Goal: Task Accomplishment & Management: Manage account settings

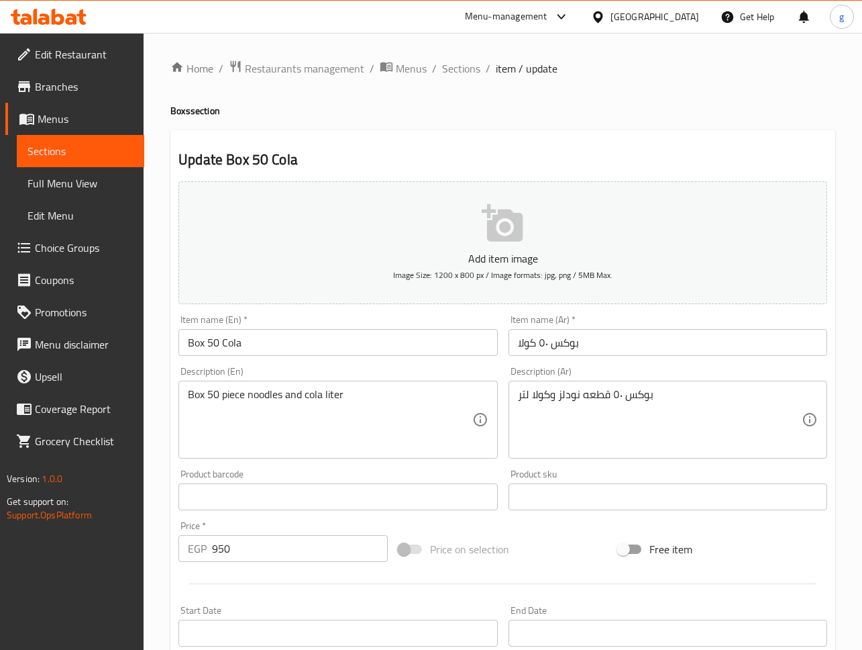
click at [334, 56] on div "Home / Restaurants management / Menus / Sections / item / update Boxs section U…" at bounding box center [503, 490] width 719 height 915
click at [339, 69] on span "Restaurants management" at bounding box center [304, 68] width 119 height 16
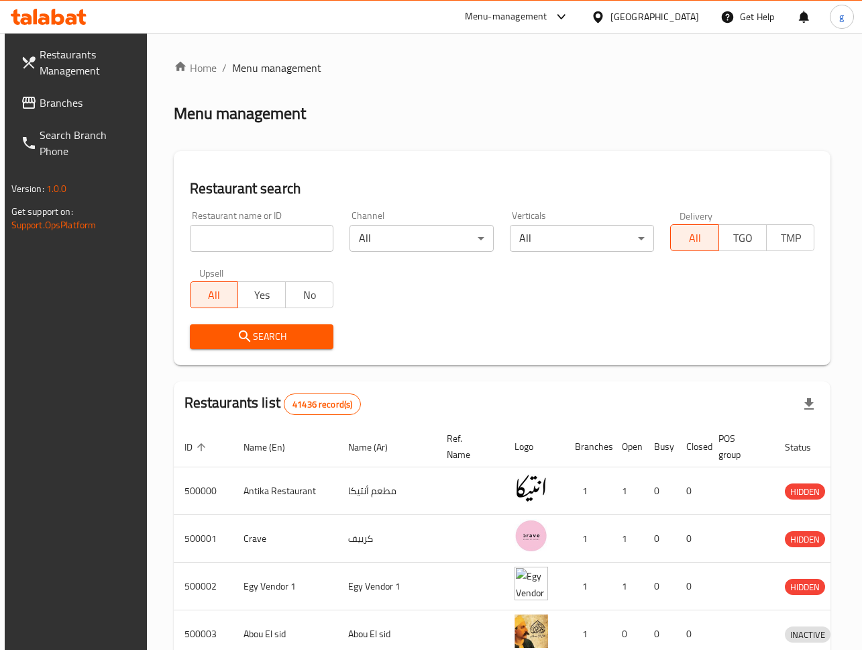
click at [100, 66] on span "Restaurants Management" at bounding box center [89, 62] width 99 height 32
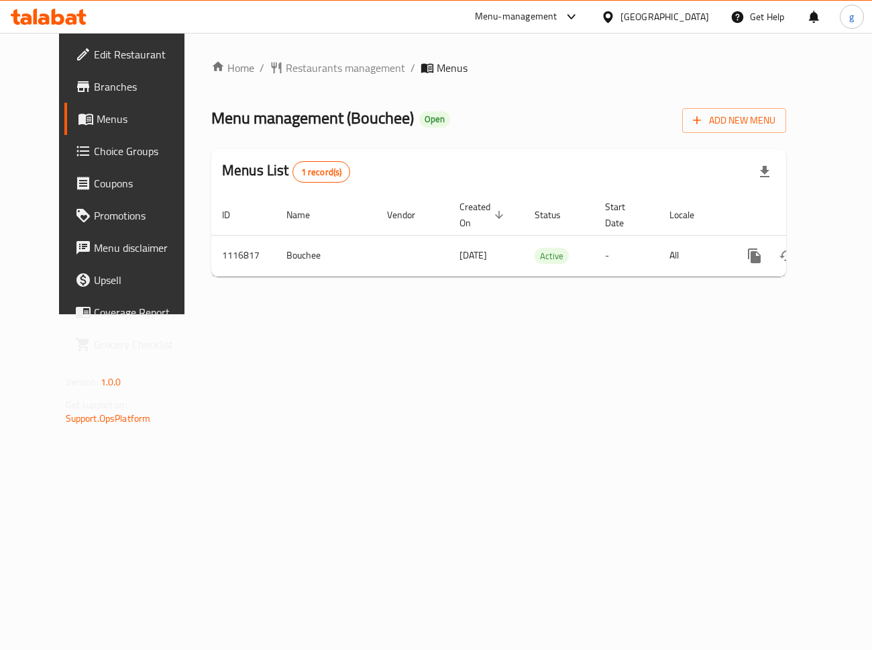
click at [94, 159] on span "Choice Groups" at bounding box center [144, 151] width 100 height 16
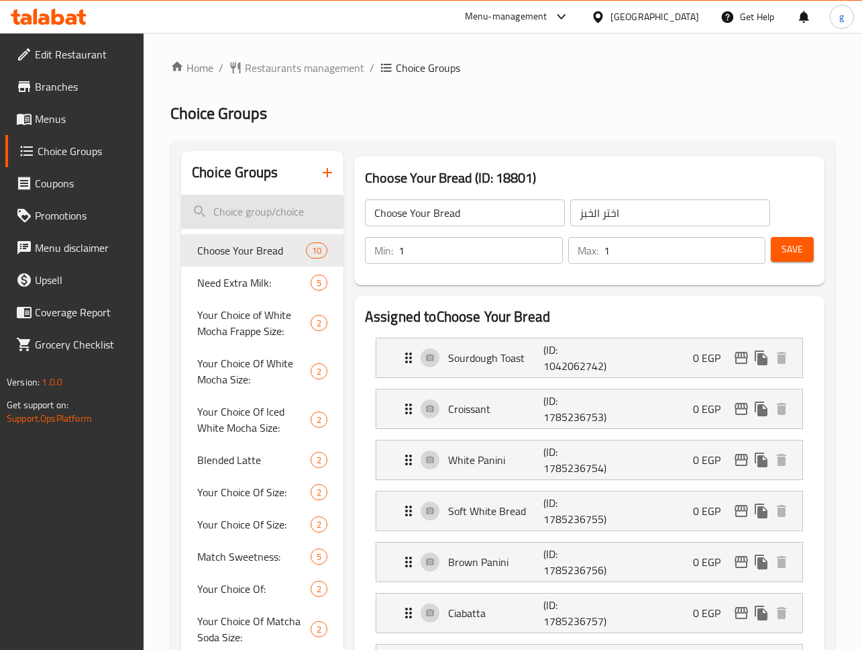
click at [289, 223] on input "search" at bounding box center [262, 212] width 162 height 34
paste input "Turkey Options"
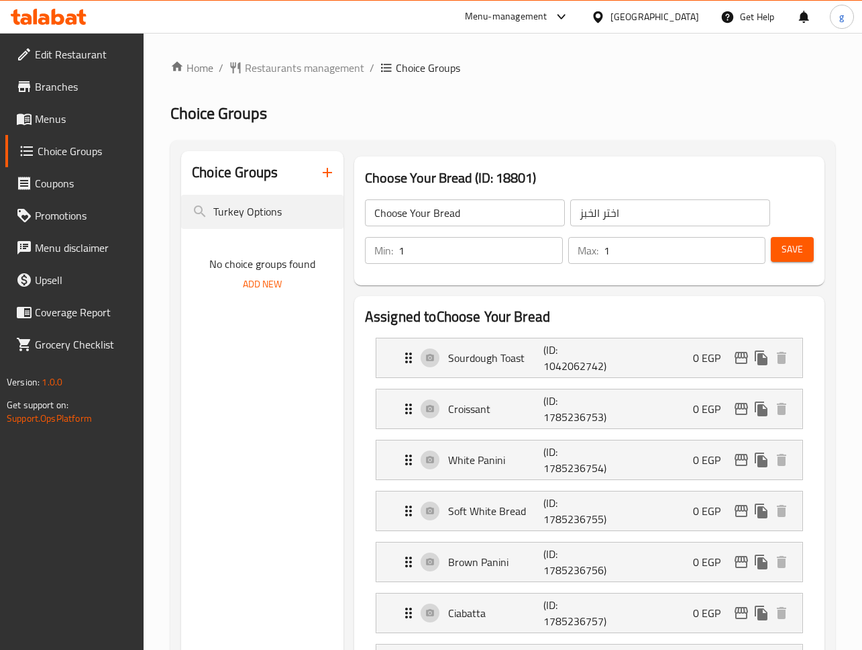
type input "Turkey Options"
click at [274, 60] on span "Restaurants management" at bounding box center [304, 68] width 119 height 16
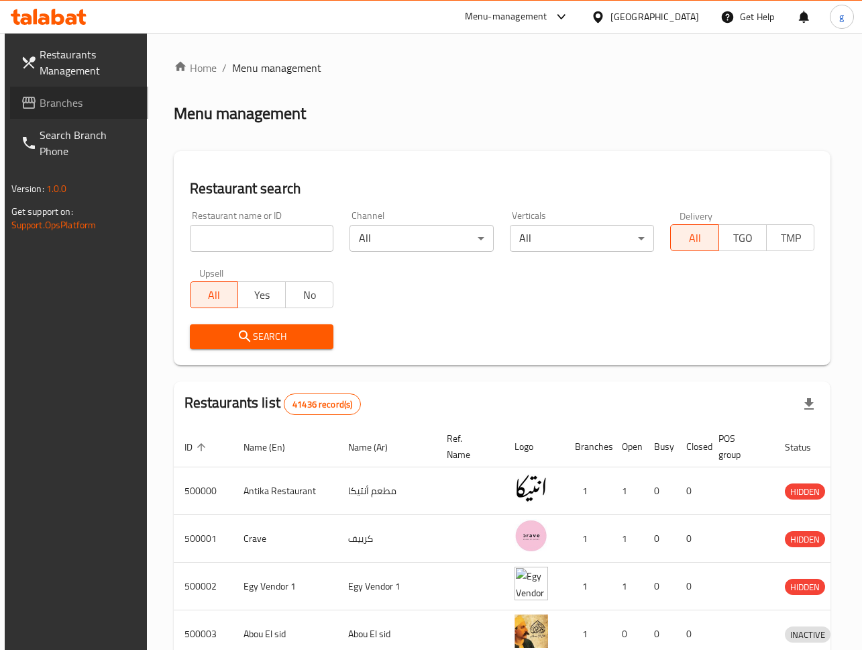
click at [61, 97] on span "Branches" at bounding box center [89, 103] width 99 height 16
